Goal: Task Accomplishment & Management: Manage account settings

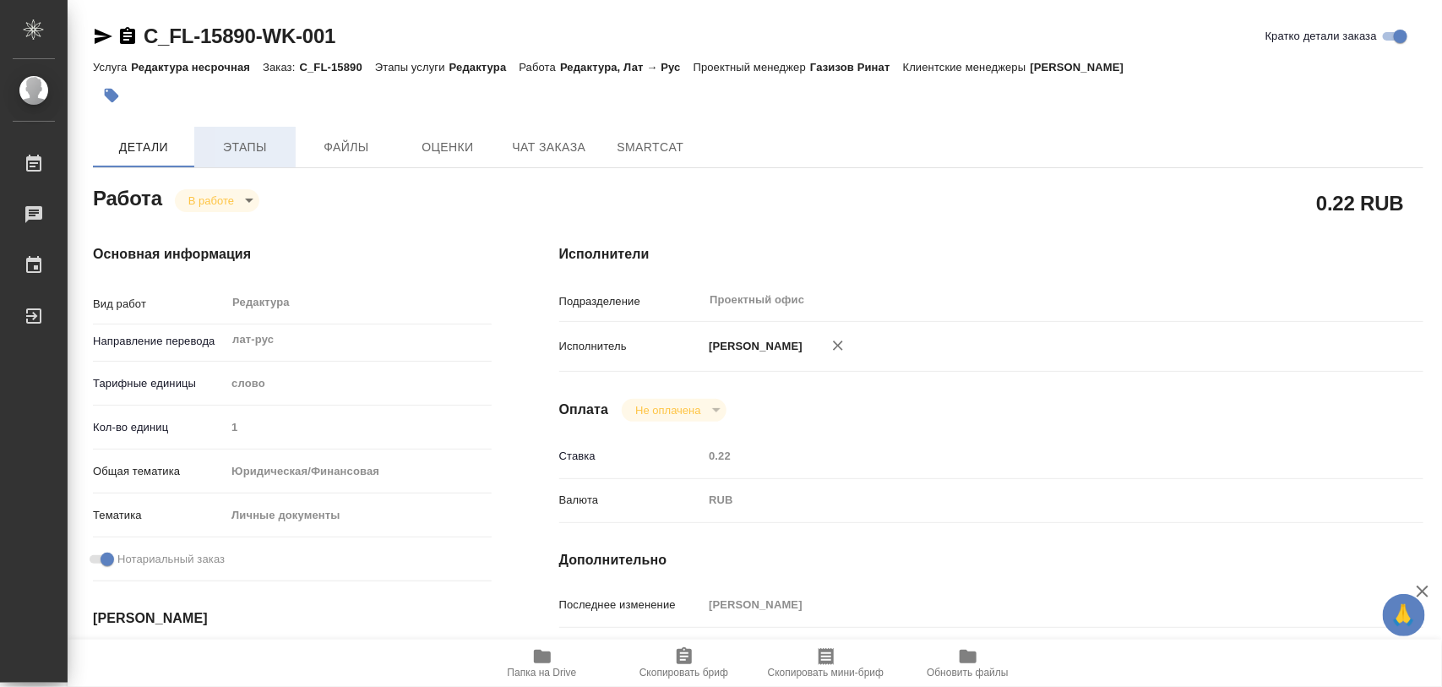
click at [270, 154] on span "Этапы" at bounding box center [244, 147] width 81 height 21
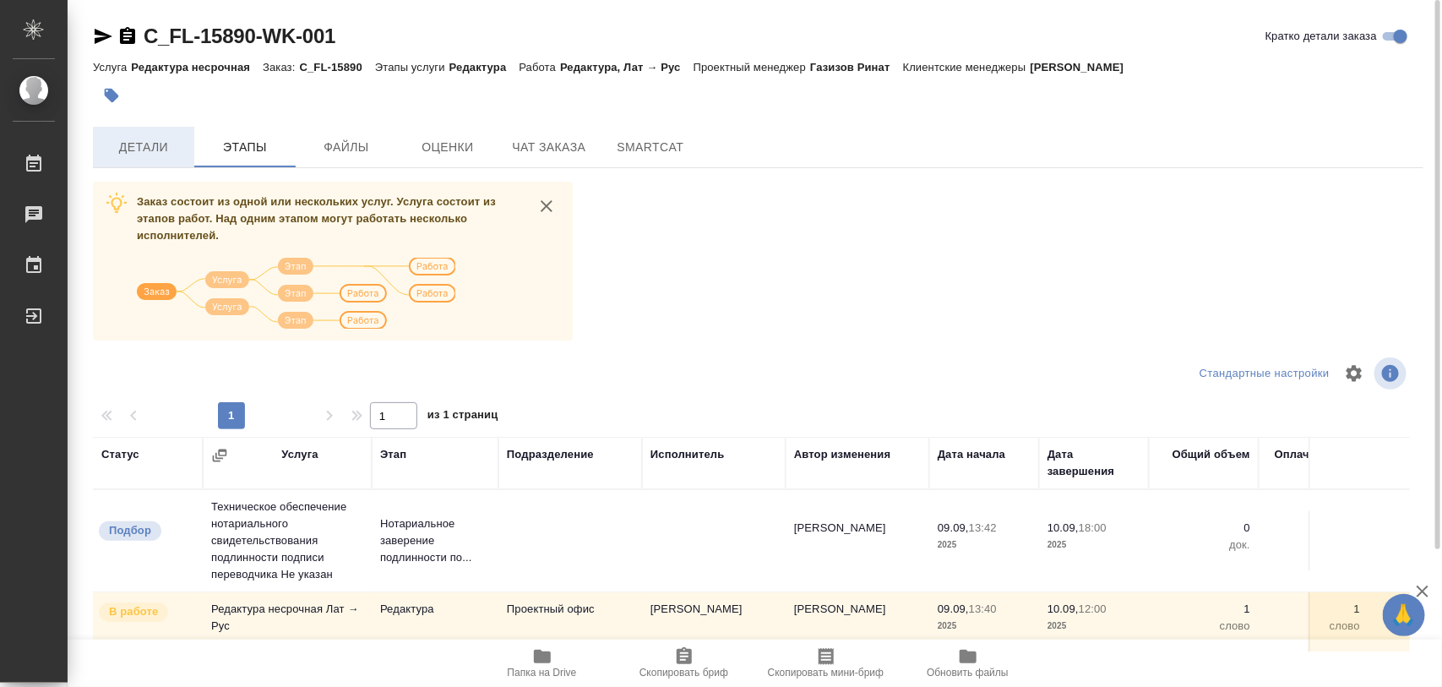
click at [156, 155] on span "Детали" at bounding box center [143, 147] width 81 height 21
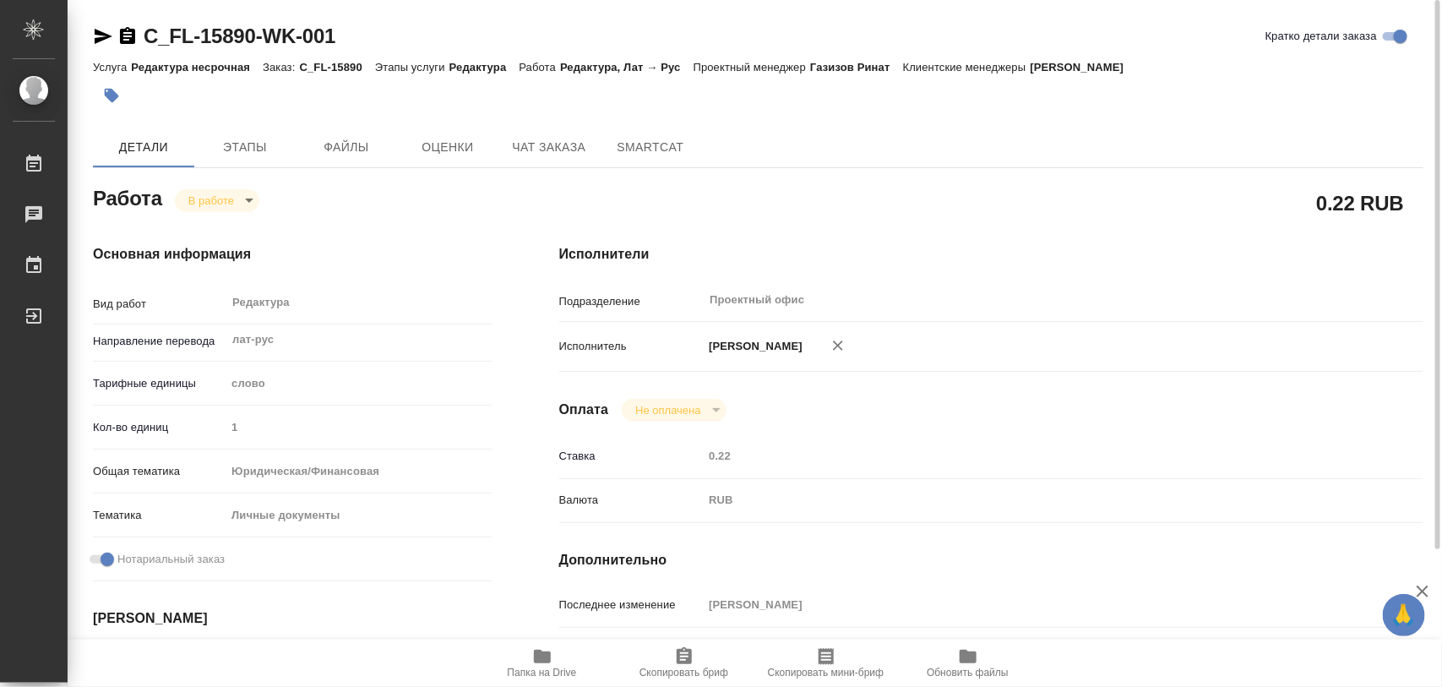
type textarea "x"
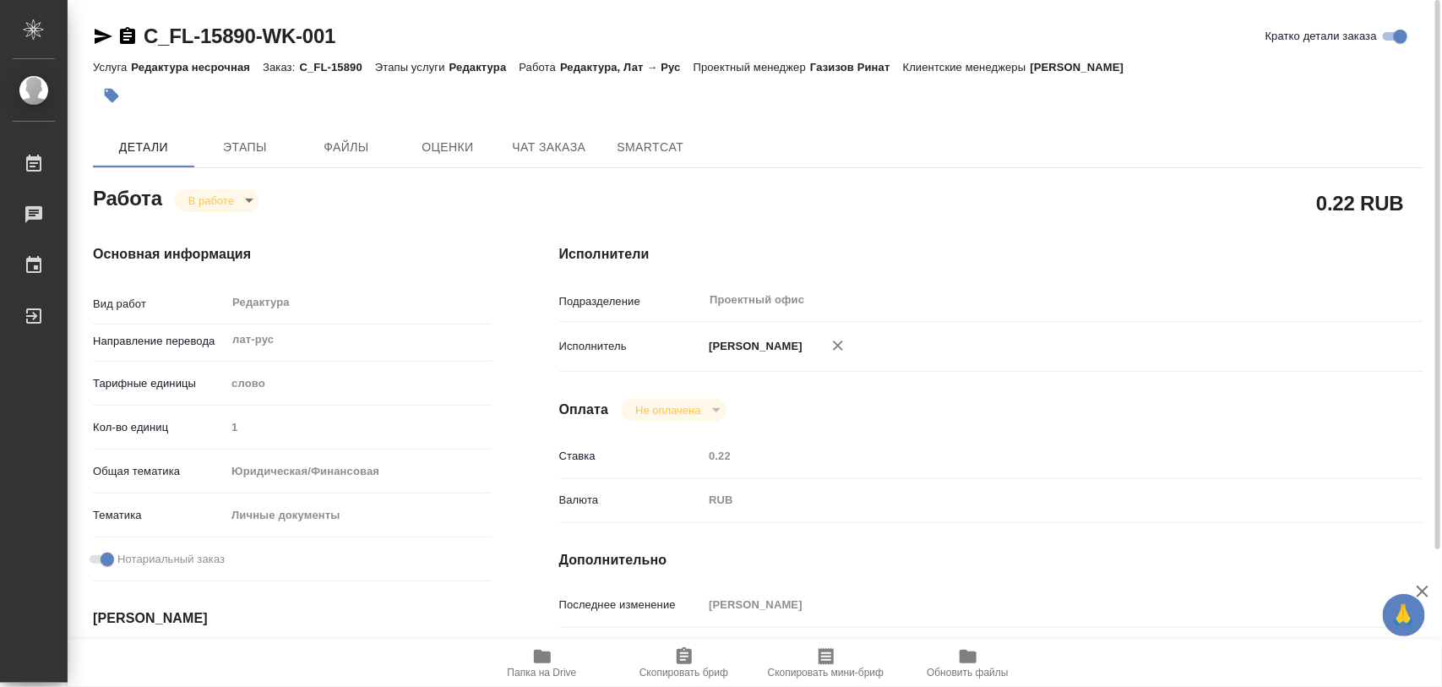
type textarea "x"
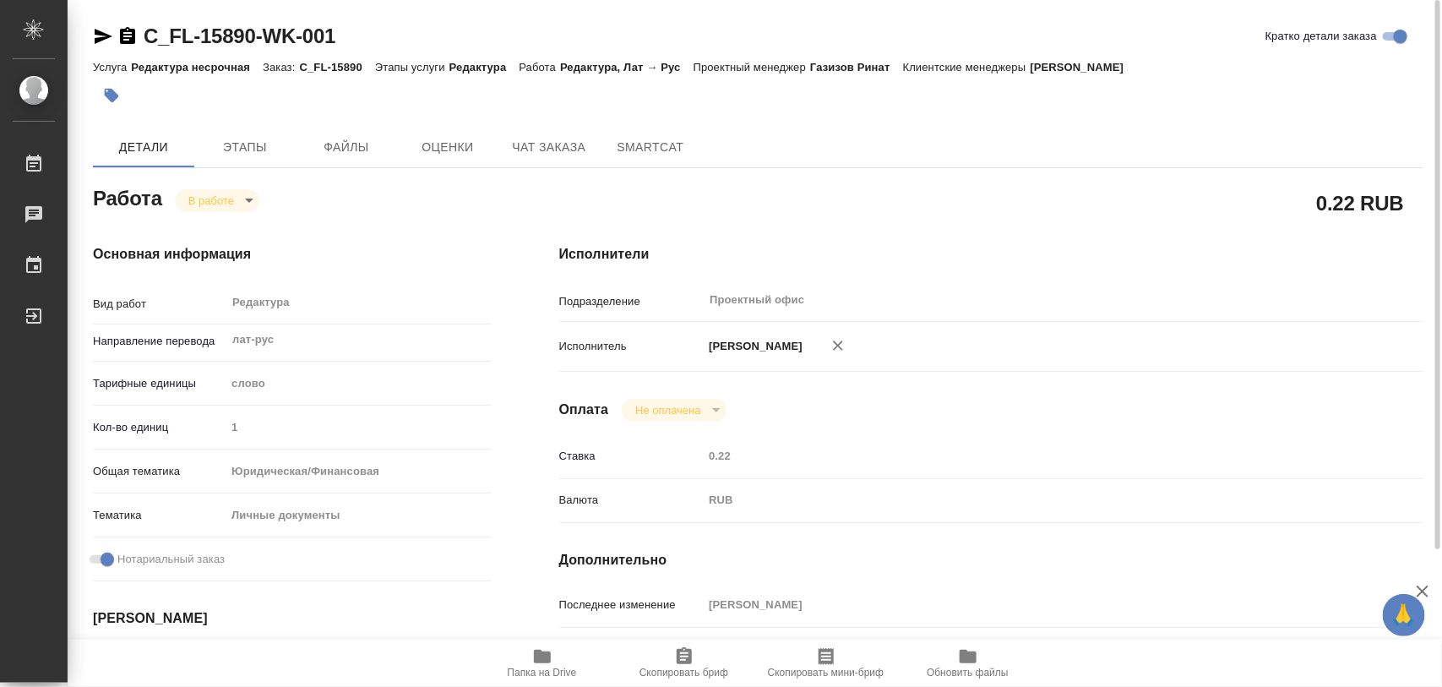
type textarea "x"
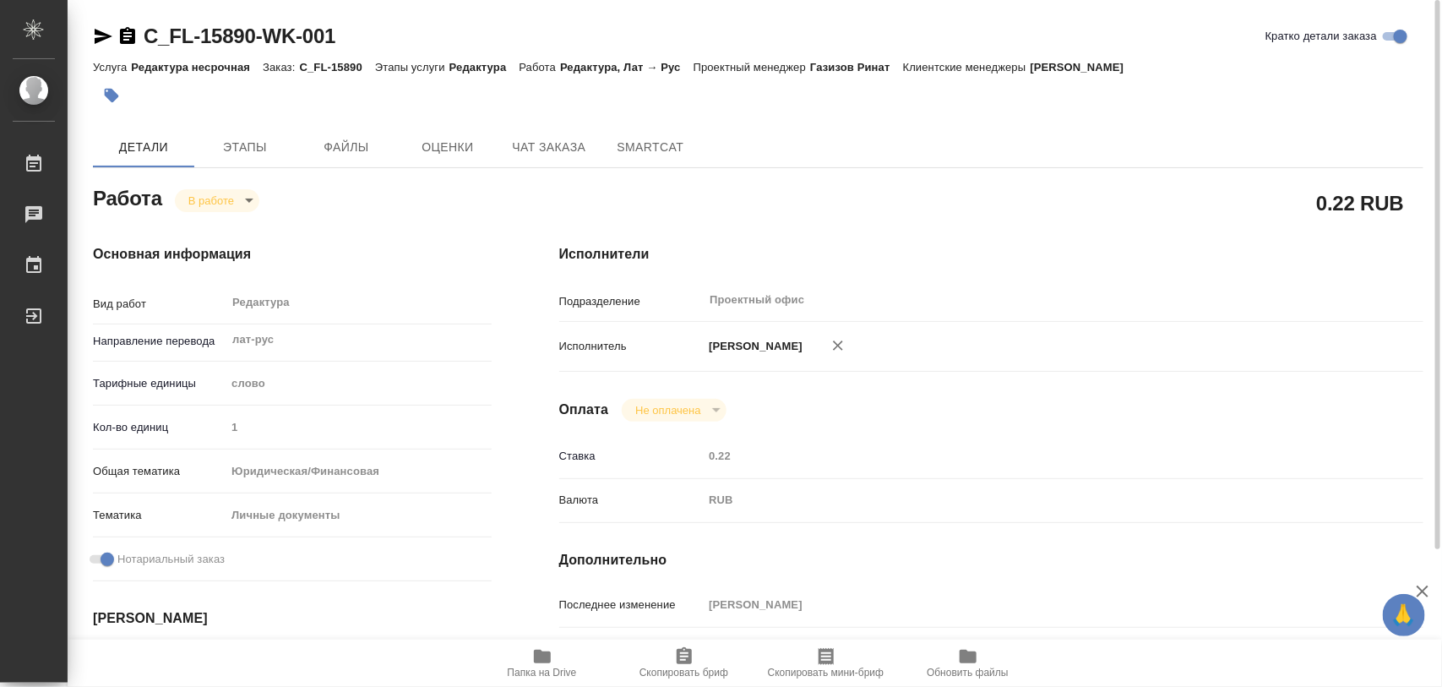
click at [118, 90] on icon "button" at bounding box center [111, 95] width 17 height 17
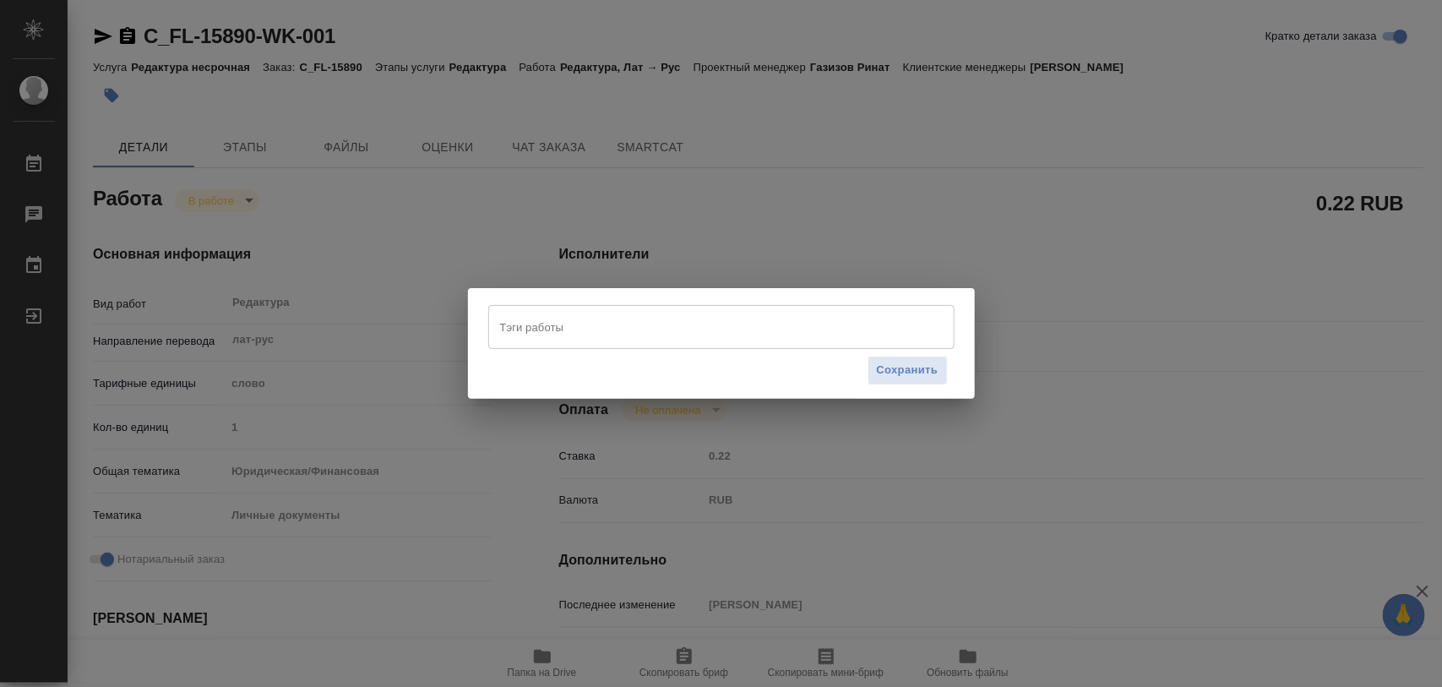
drag, startPoint x: 690, startPoint y: 325, endPoint x: 674, endPoint y: 330, distance: 16.8
click at [689, 325] on input "Тэги работы" at bounding box center [705, 327] width 419 height 29
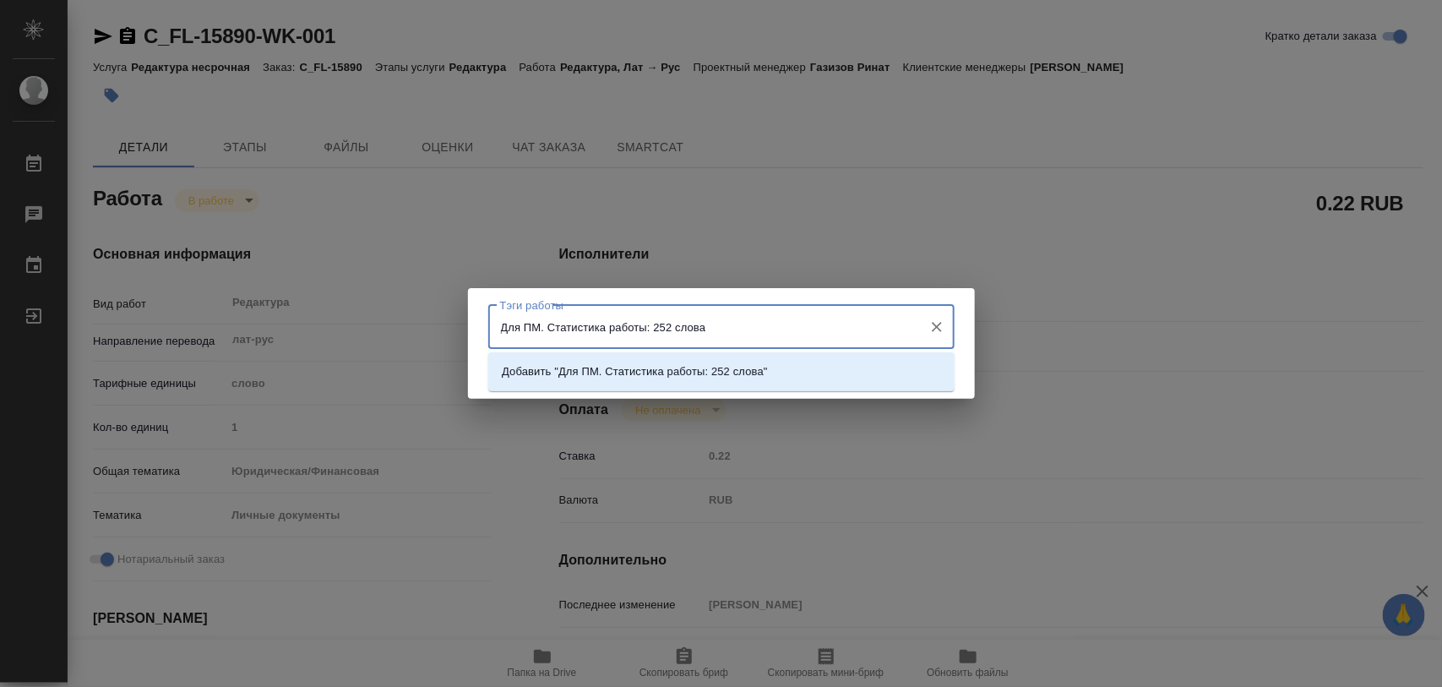
type input "Для ПМ. Статистика работы: 252 слова."
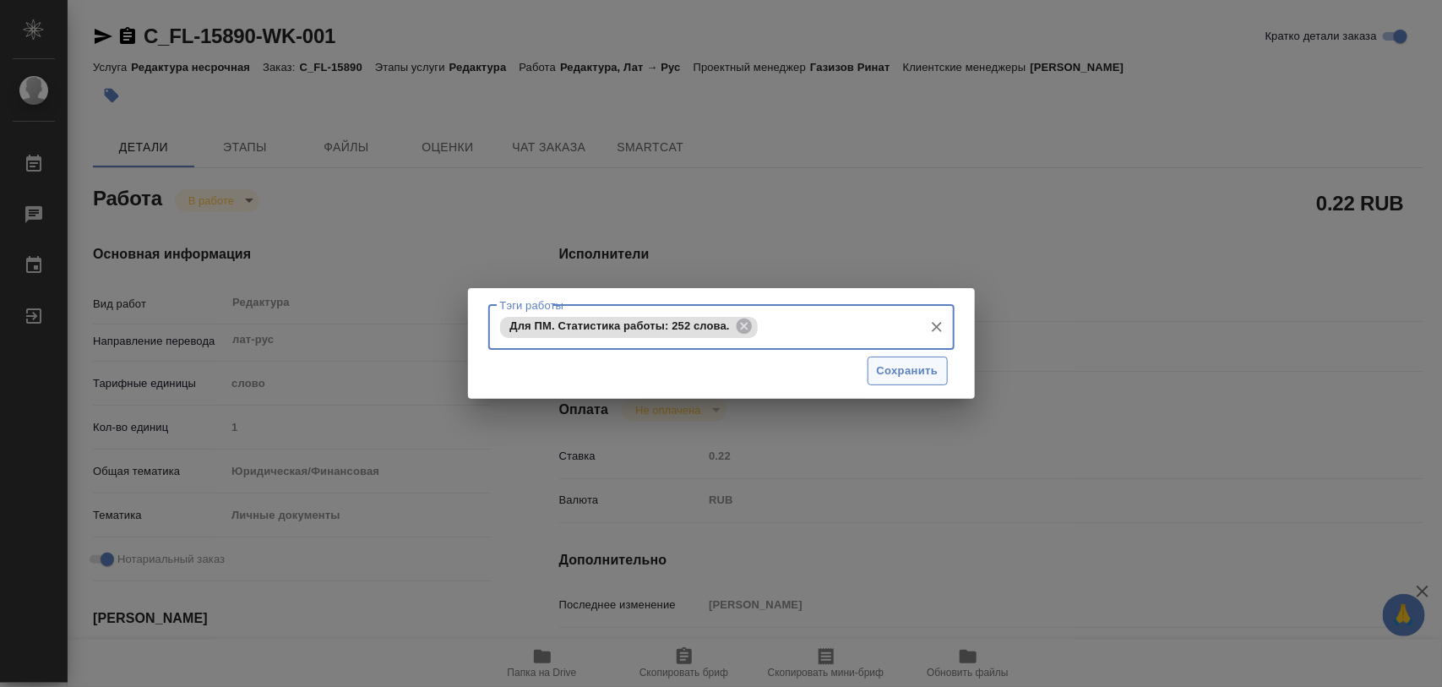
click at [936, 364] on span "Сохранить" at bounding box center [908, 371] width 62 height 19
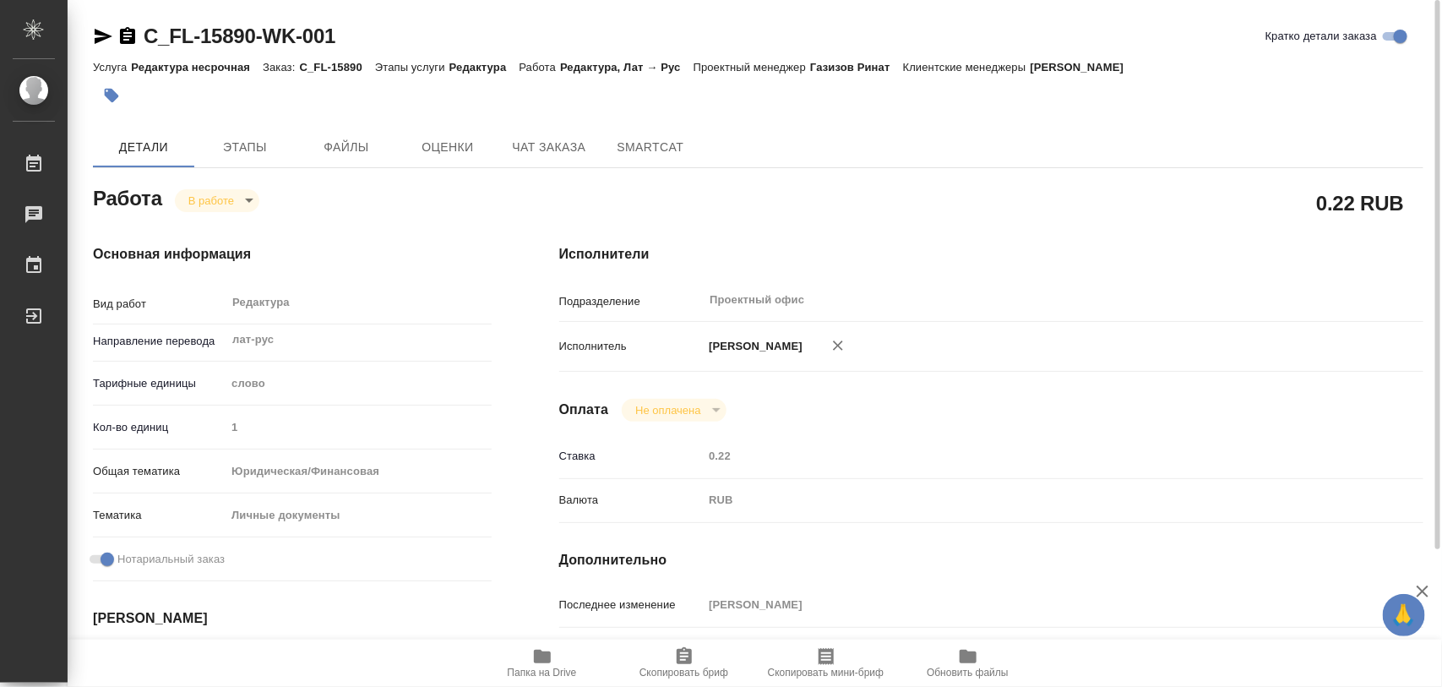
type input "inProgress"
type textarea "Редактура"
type textarea "x"
type input "лат-рус"
type input "5a8b1489cc6b4906c91bfd90"
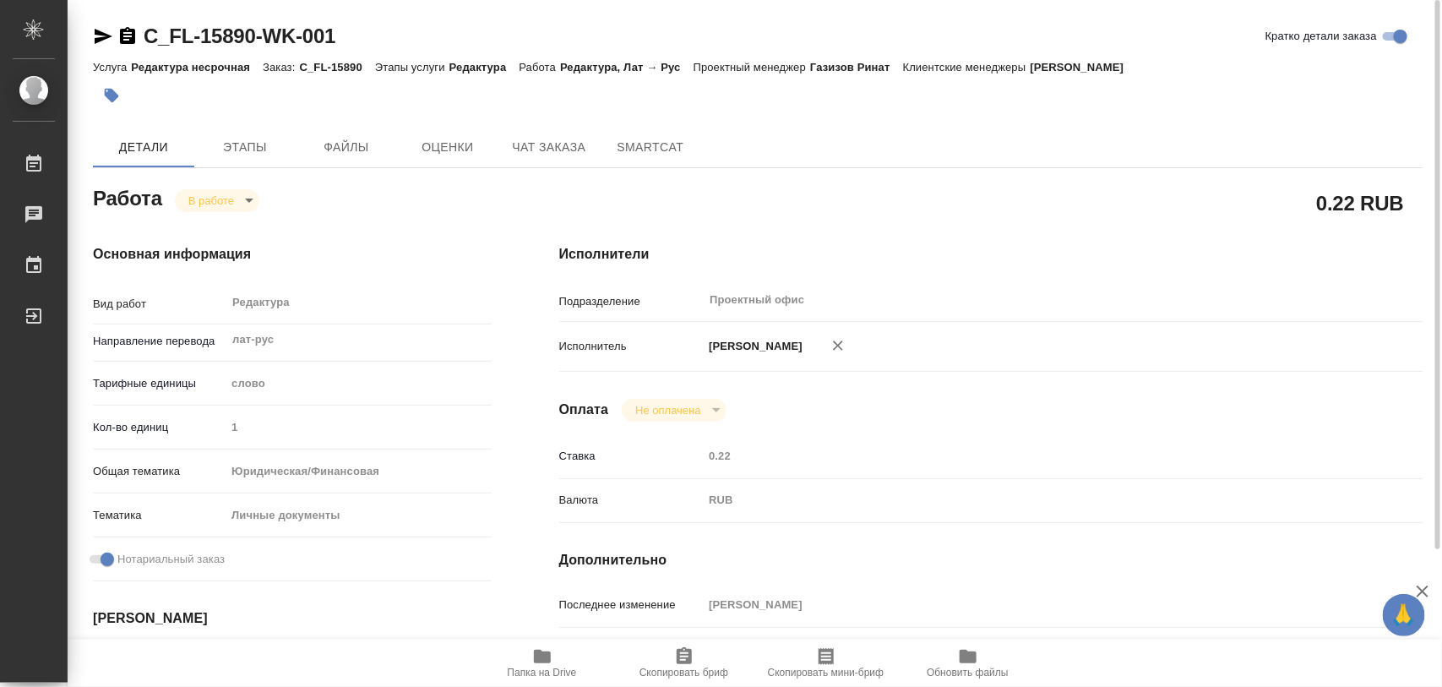
type input "1"
type input "yr-fn"
type input "5a8b8b956a9677013d343cfe"
checkbox input "true"
type input "[DATE] 13:40"
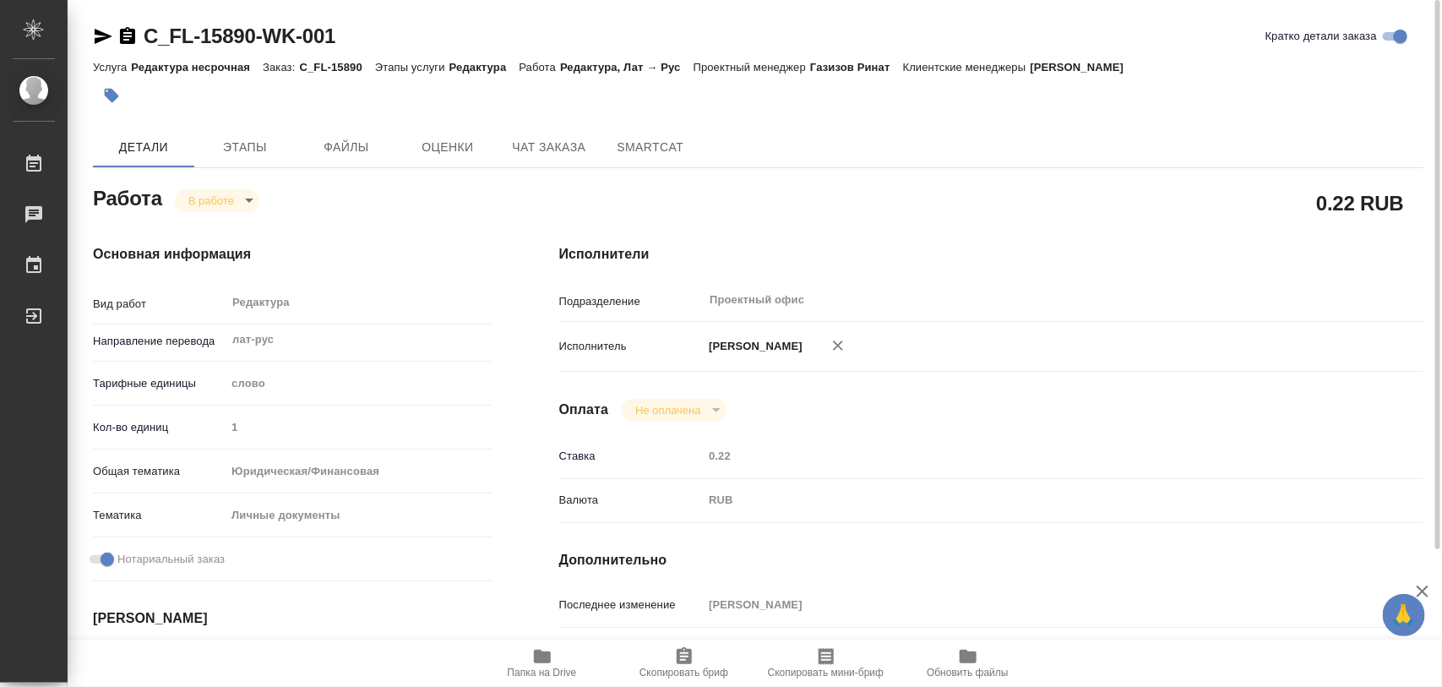
type input "[DATE] 16:42"
type input "[DATE] 12:00"
type input "Проектный офис"
type input "notPayed"
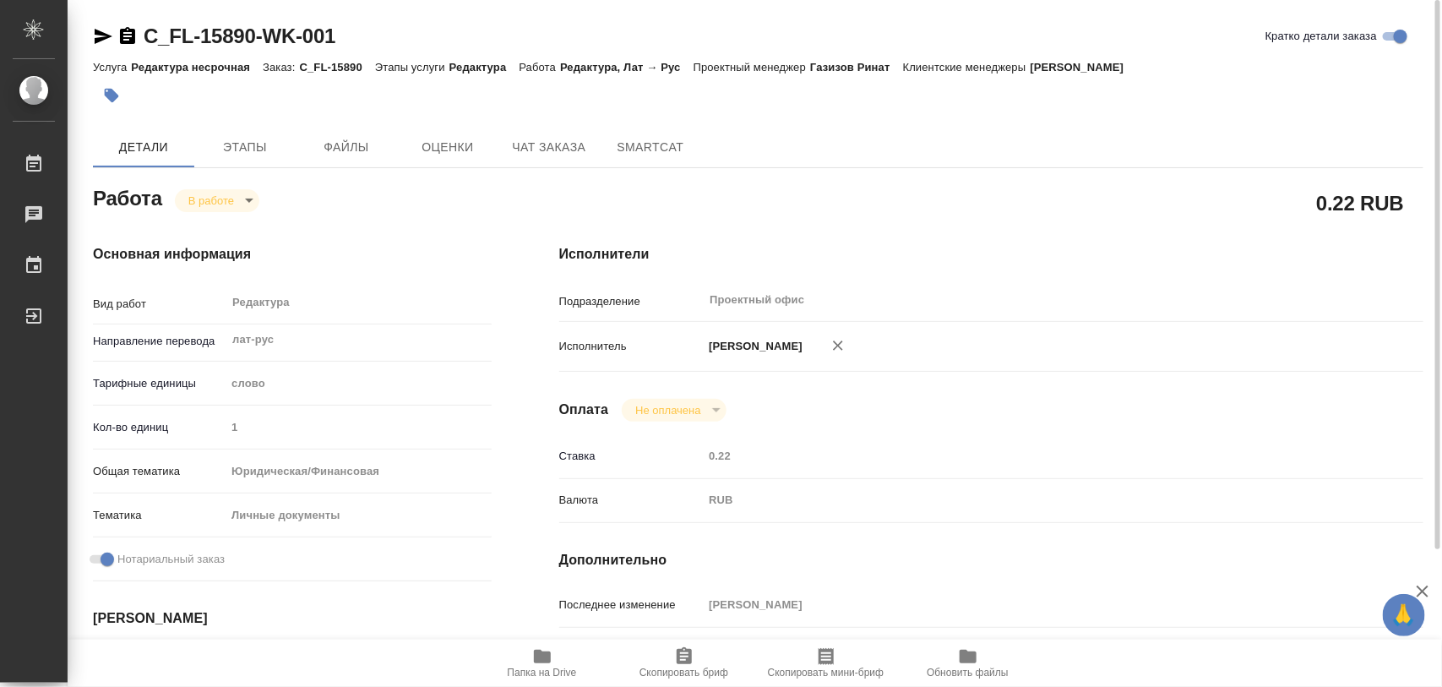
type input "0.22"
type input "RUB"
type input "[PERSON_NAME]"
type textarea "x"
type textarea "/Clients/FL_C/Orders/C_FL-15890/Edited/C_FL-15890-WK-001"
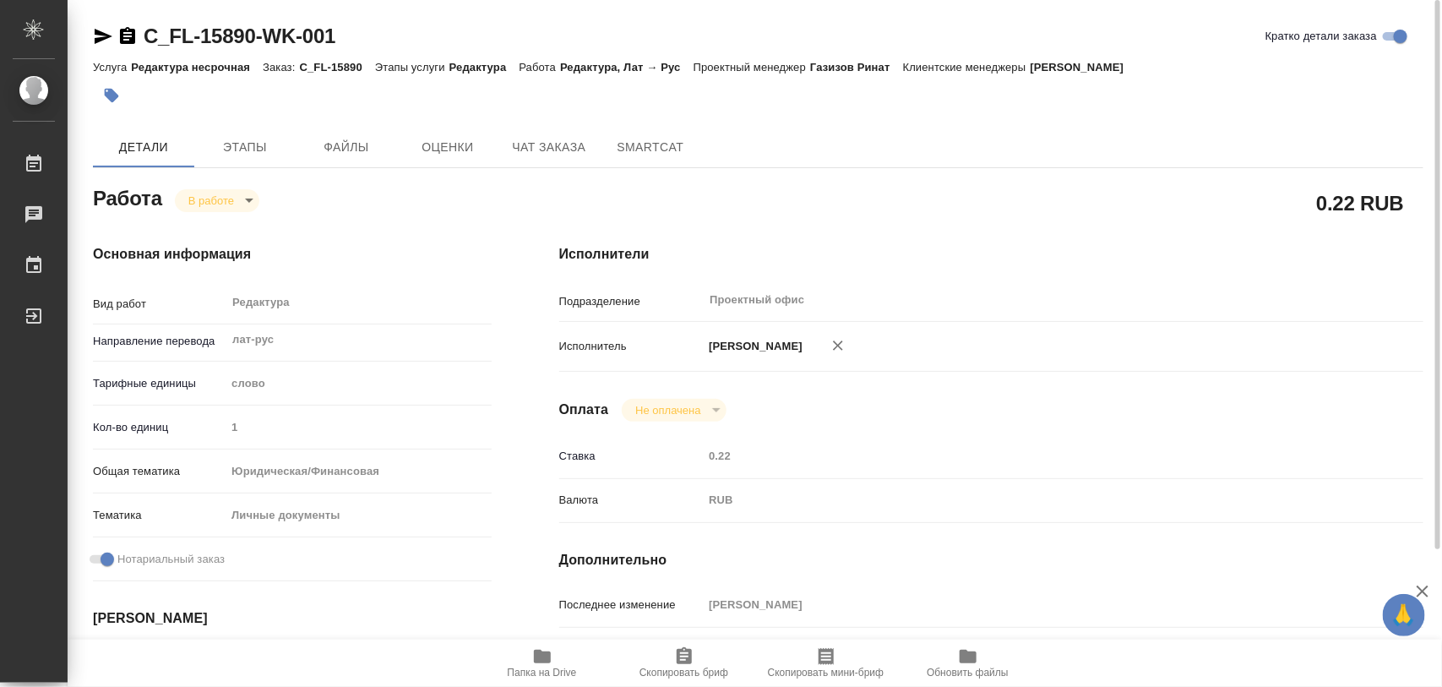
type textarea "x"
type input "C_FL-15890"
type input "Редактура несрочная"
type input "Редактура"
type input "[PERSON_NAME]"
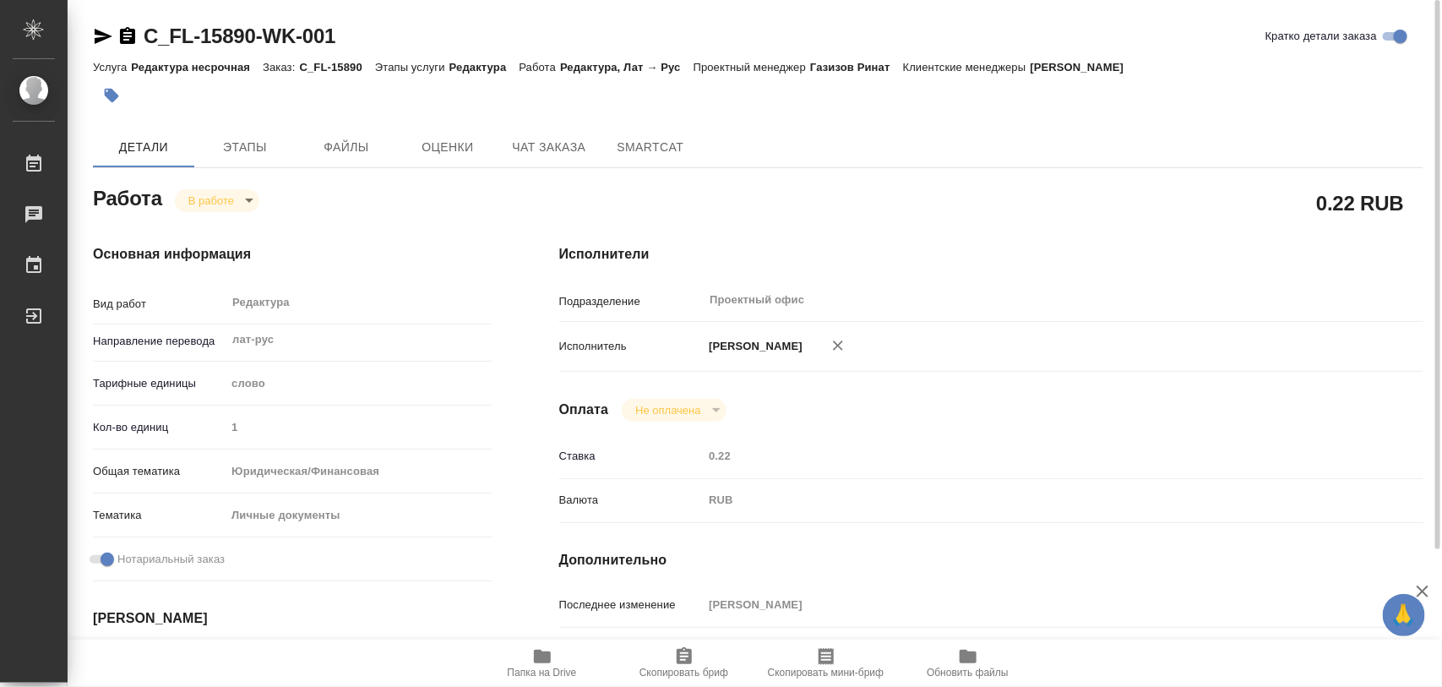
type input "/Clients/FL_C/Orders/C_FL-15890"
type textarea "x"
type textarea "для [PERSON_NAME] ВНЖ В папке Reference лежат прошлые переводы, надо их отредак…"
type textarea "x"
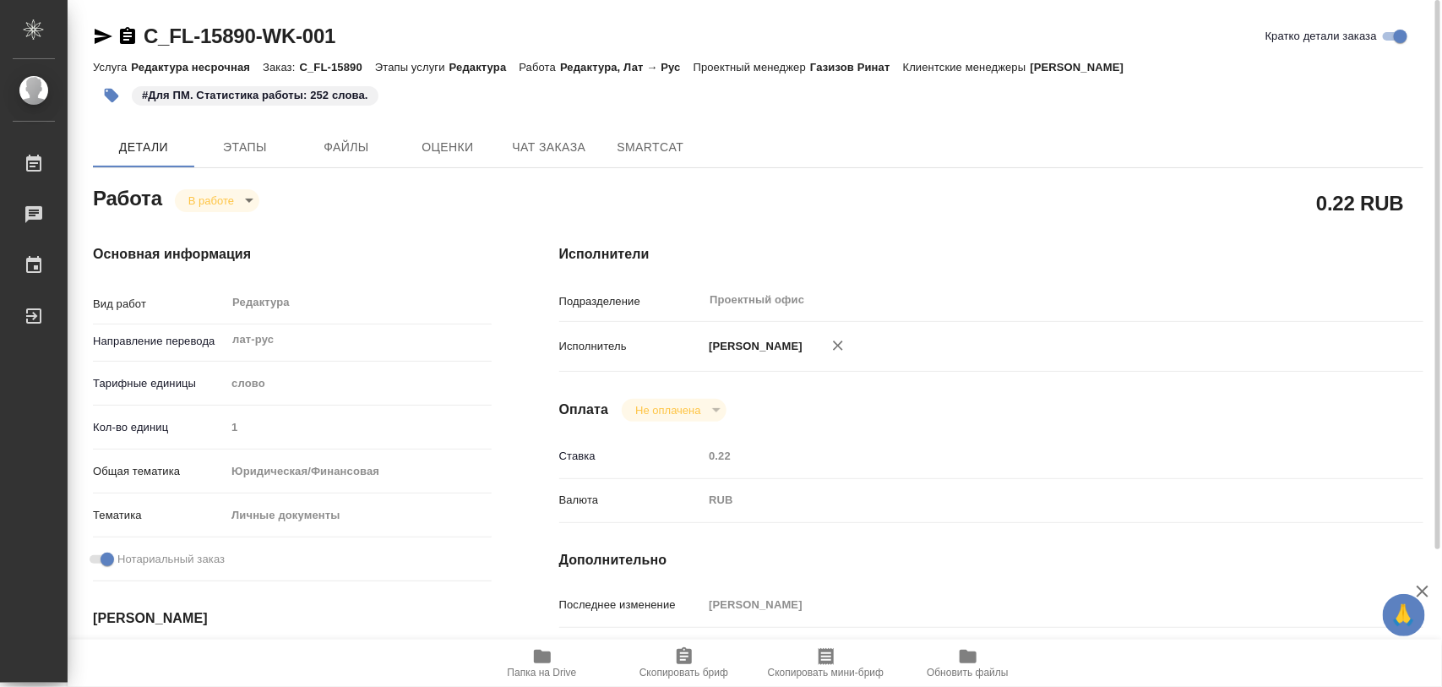
type textarea "x"
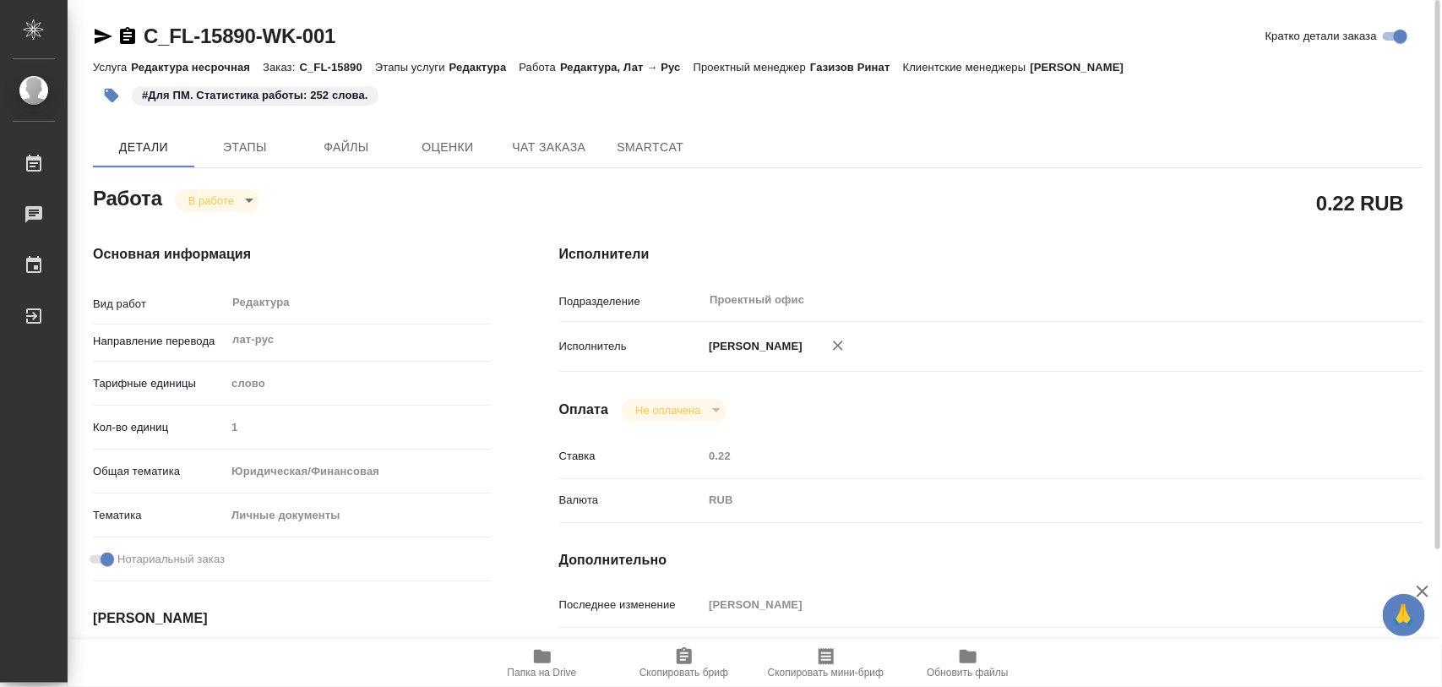
type textarea "x"
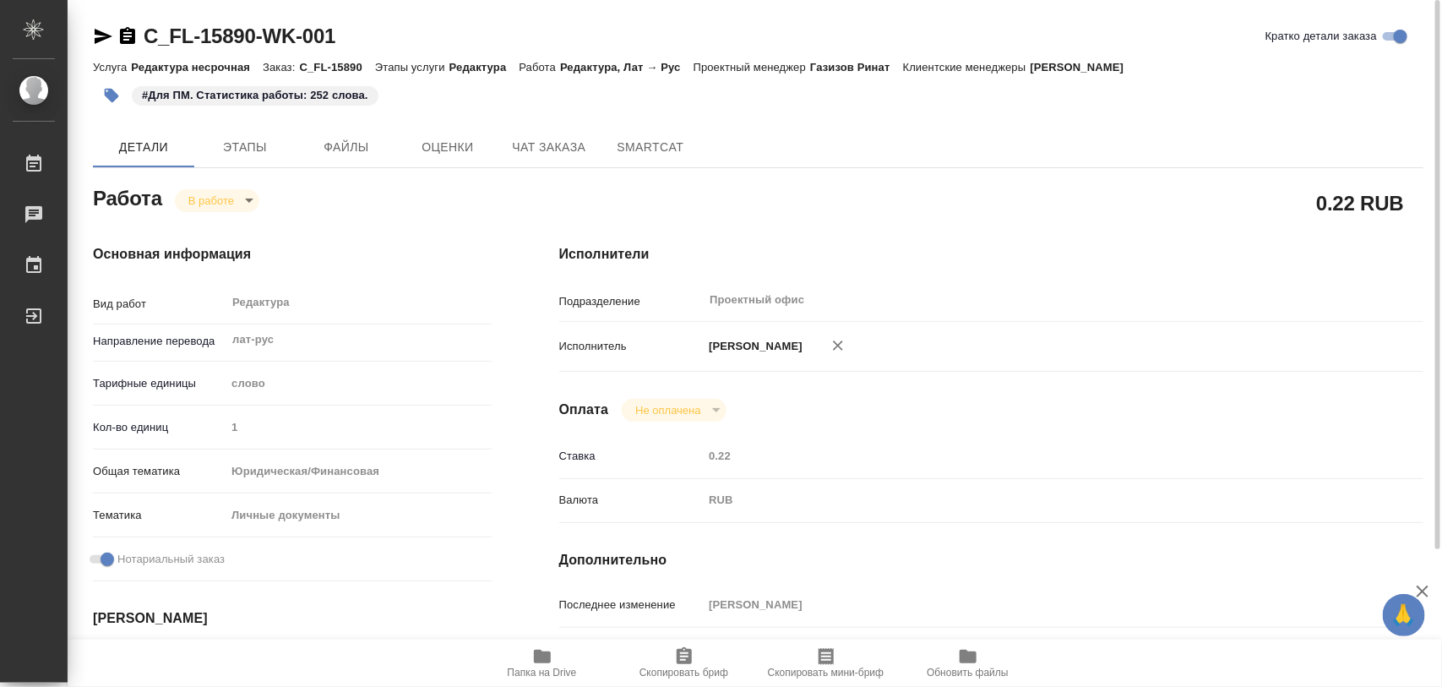
type textarea "x"
click at [245, 200] on body "🙏 .cls-1 fill:#fff; AWATERA Iglakov Maksim Работы 0 Чаты График Выйти C_FL-1589…" at bounding box center [721, 343] width 1442 height 687
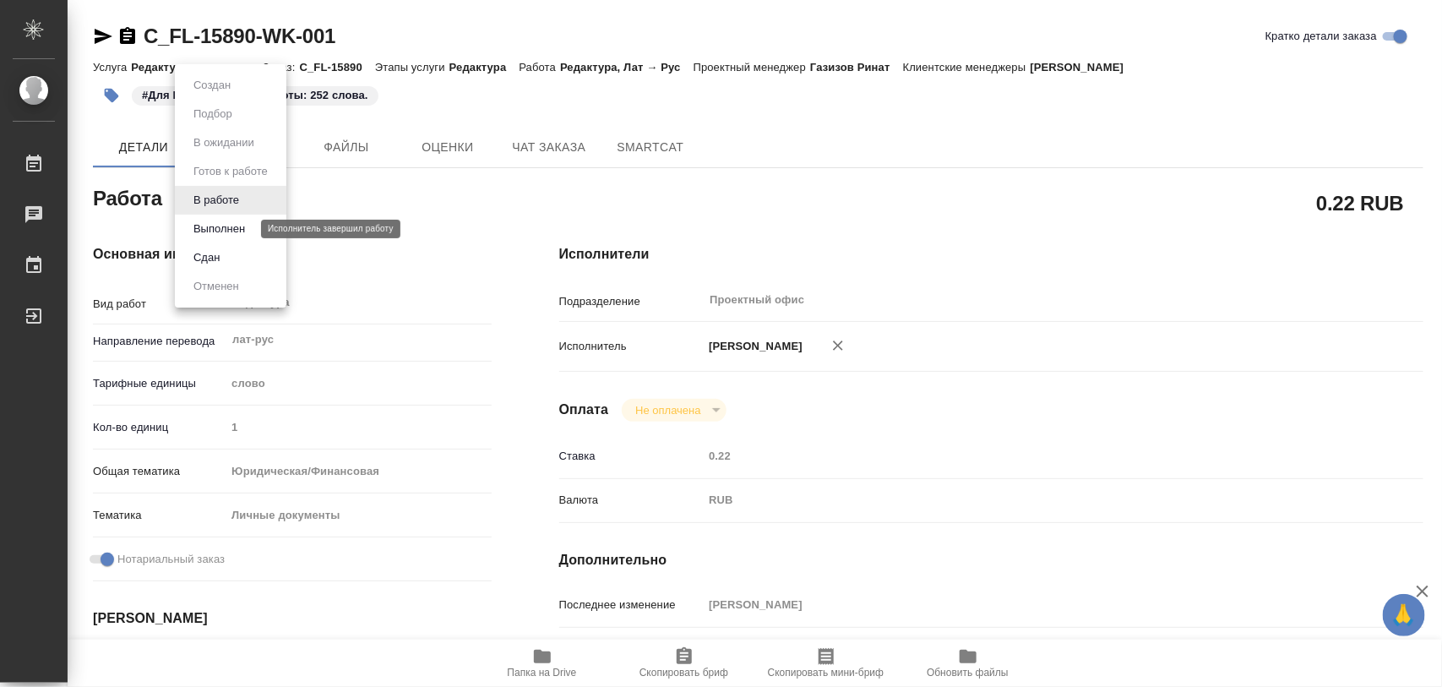
click at [237, 229] on button "Выполнен" at bounding box center [219, 229] width 62 height 19
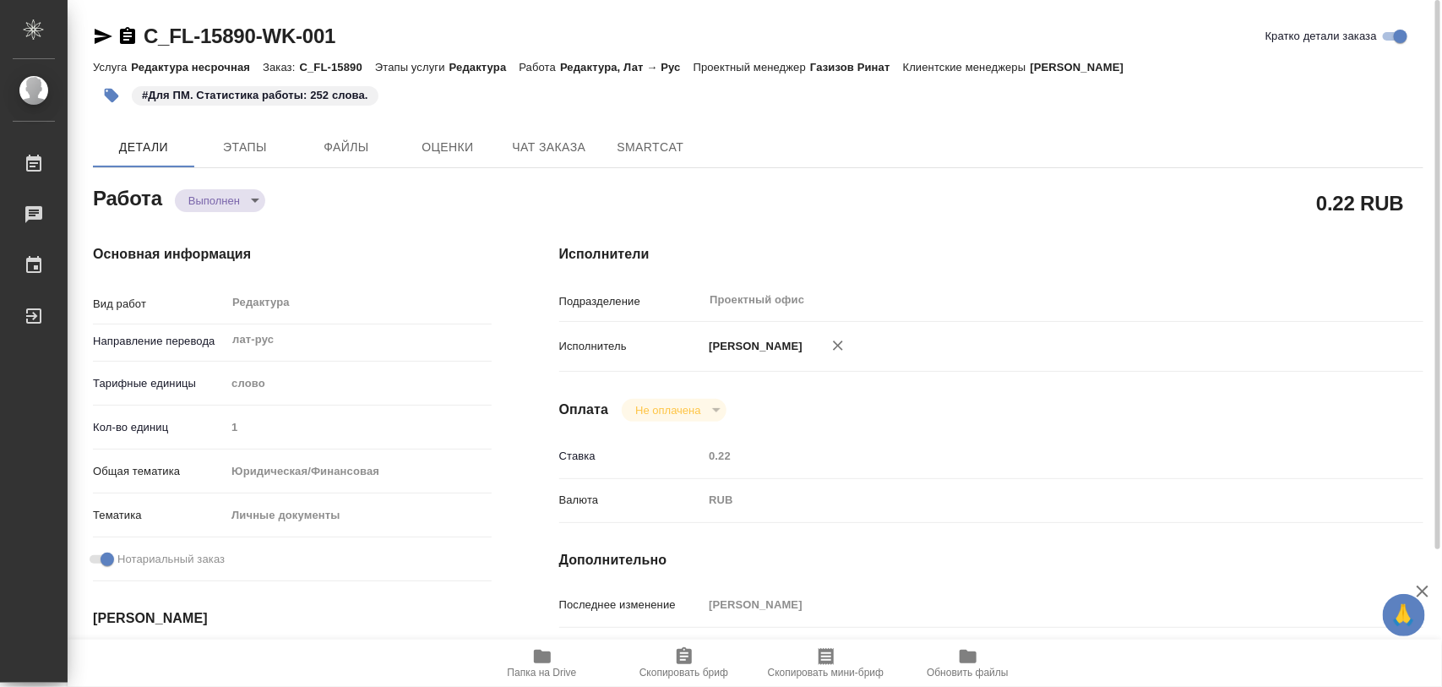
type textarea "x"
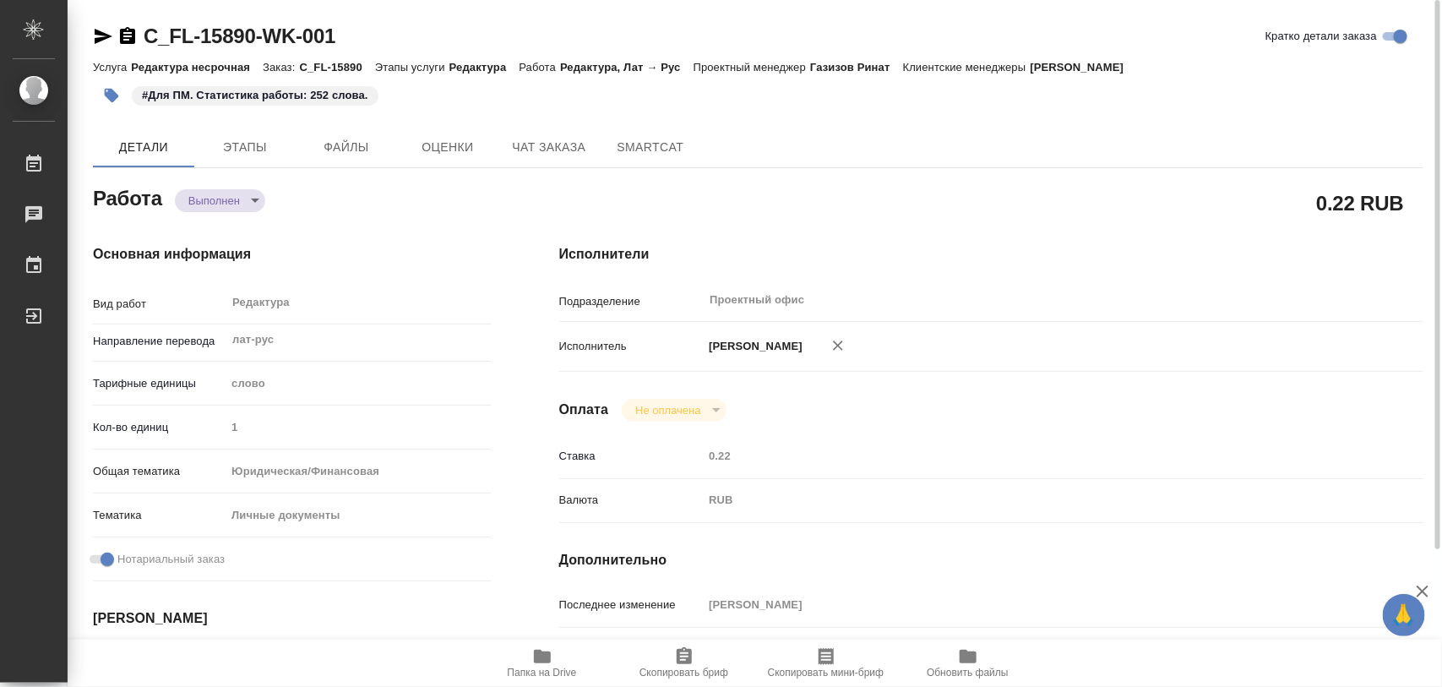
type textarea "x"
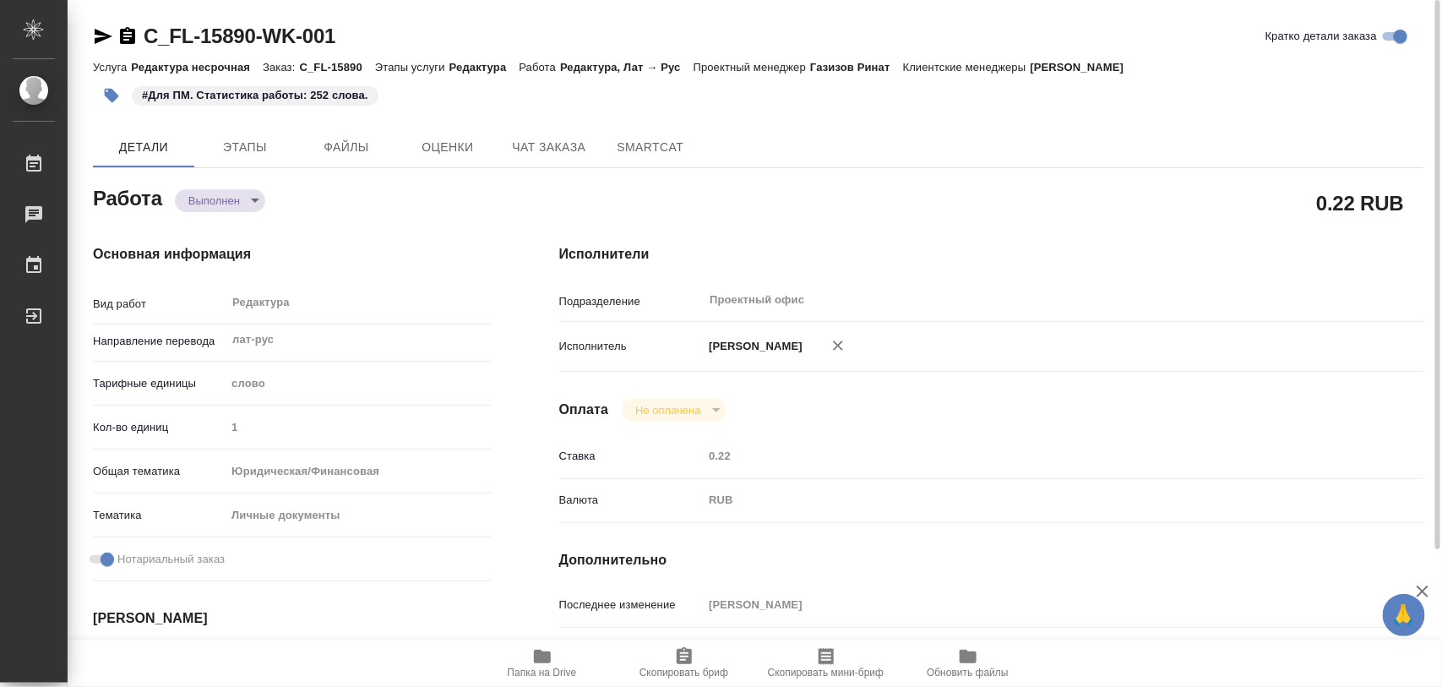
type textarea "x"
